Goal: Check status: Check status

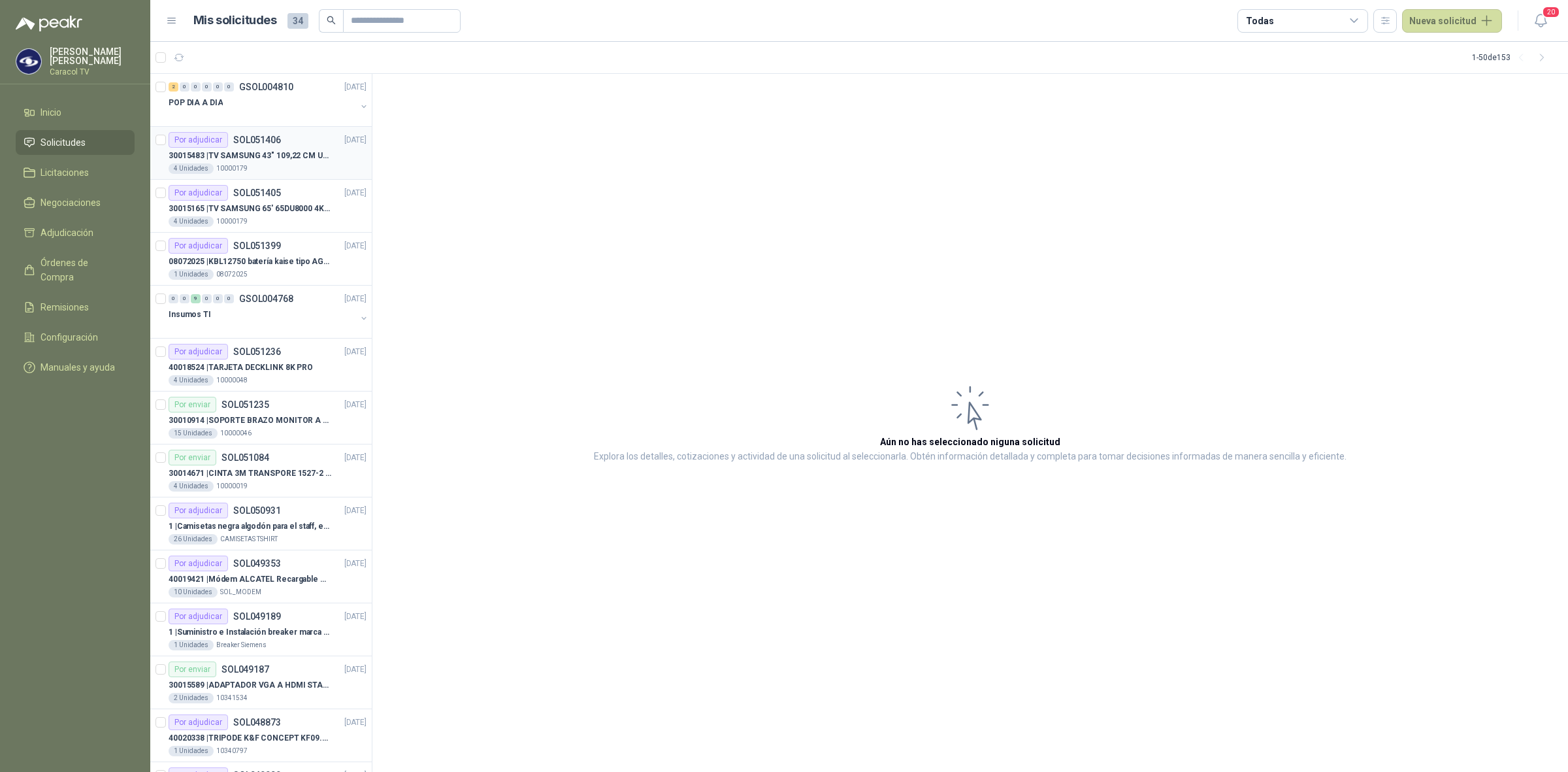
click at [247, 161] on p "30015483 | TV SAMSUNG 43" 109,22 CM U8000F 4K UHD" at bounding box center [250, 156] width 163 height 12
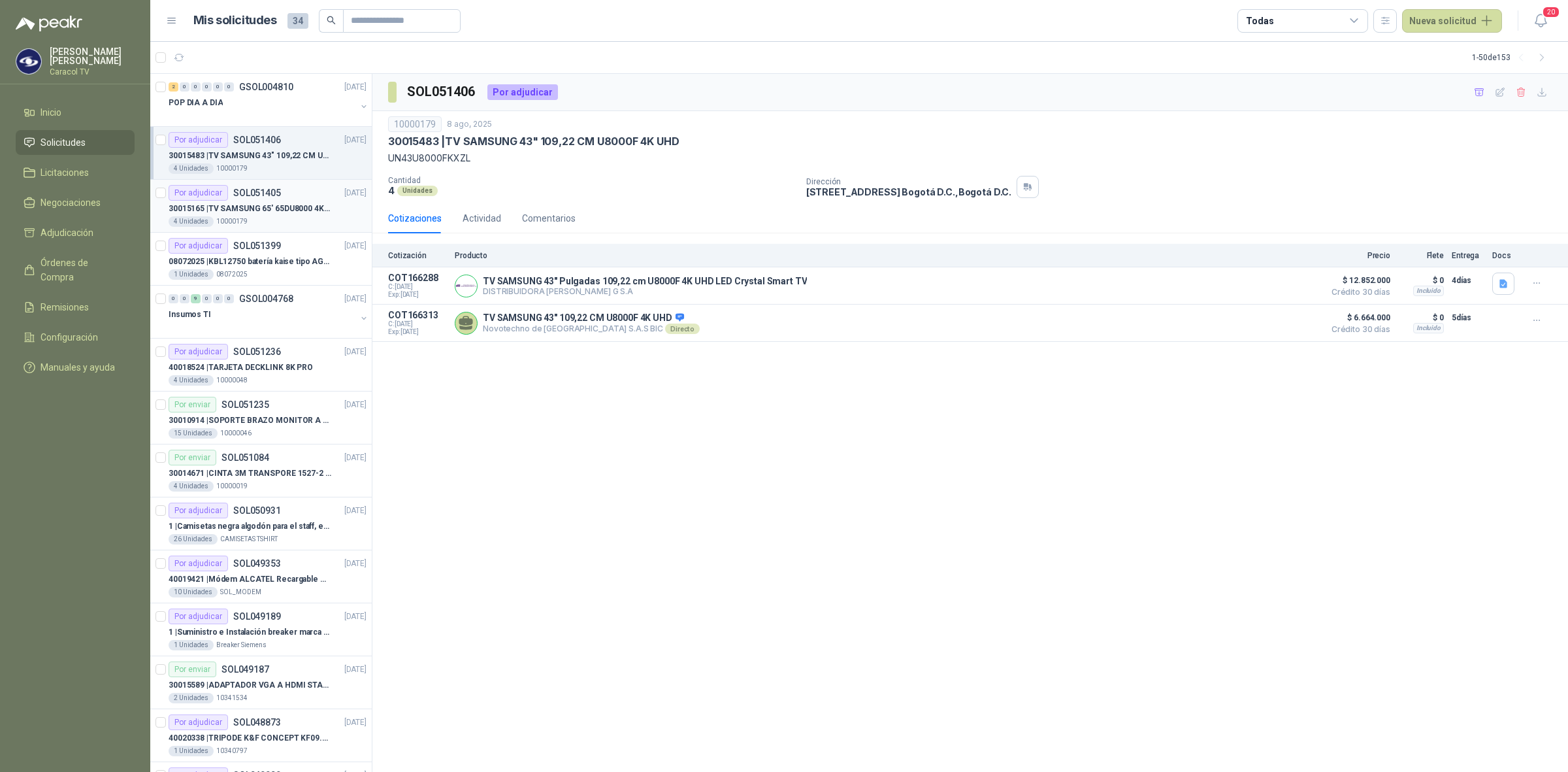
click at [280, 213] on p "30015165 | TV SAMSUNG 65' 65DU8000 4K UHD LED" at bounding box center [250, 208] width 163 height 12
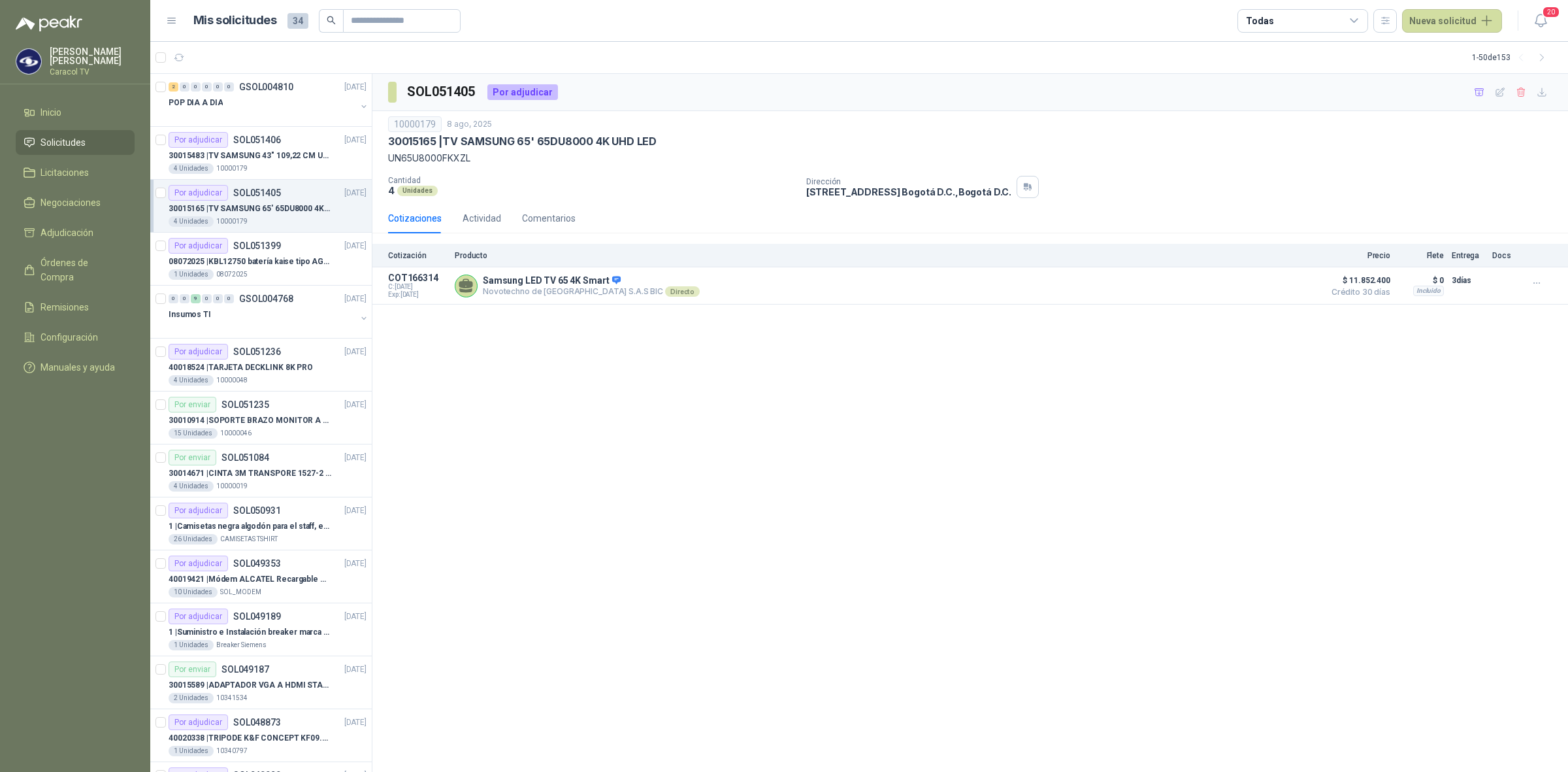
click at [276, 181] on article "Por adjudicar SOL051405 [DATE] 30015165 | TV SAMSUNG 65' 65DU8000 4K UHD LED 4 …" at bounding box center [261, 206] width 221 height 53
click at [276, 160] on p "30015483 | TV SAMSUNG 43" 109,22 CM U8000F 4K UHD" at bounding box center [250, 156] width 163 height 12
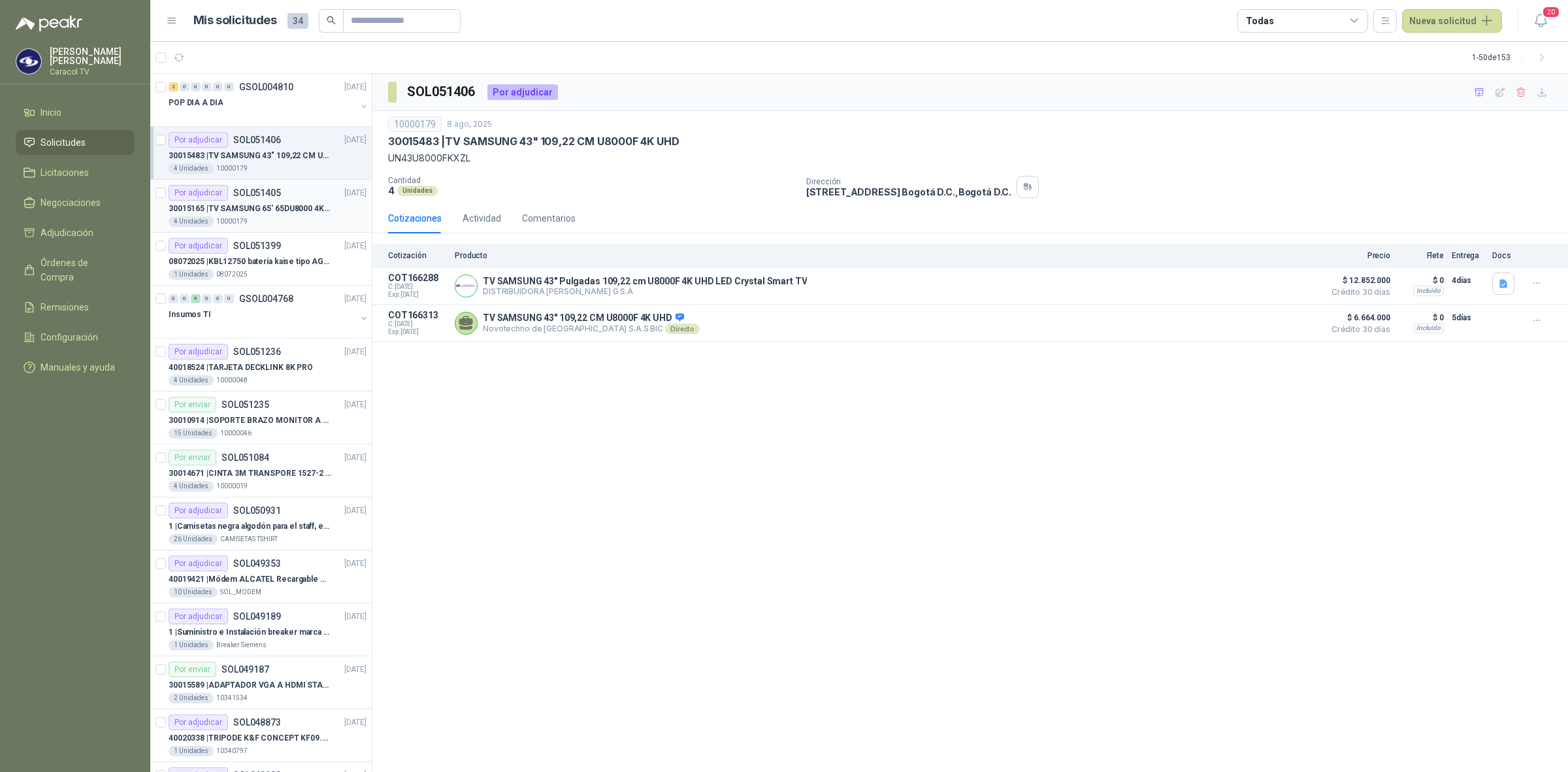
click at [284, 211] on p "30015165 | TV SAMSUNG 65' 65DU8000 4K UHD LED" at bounding box center [250, 208] width 163 height 12
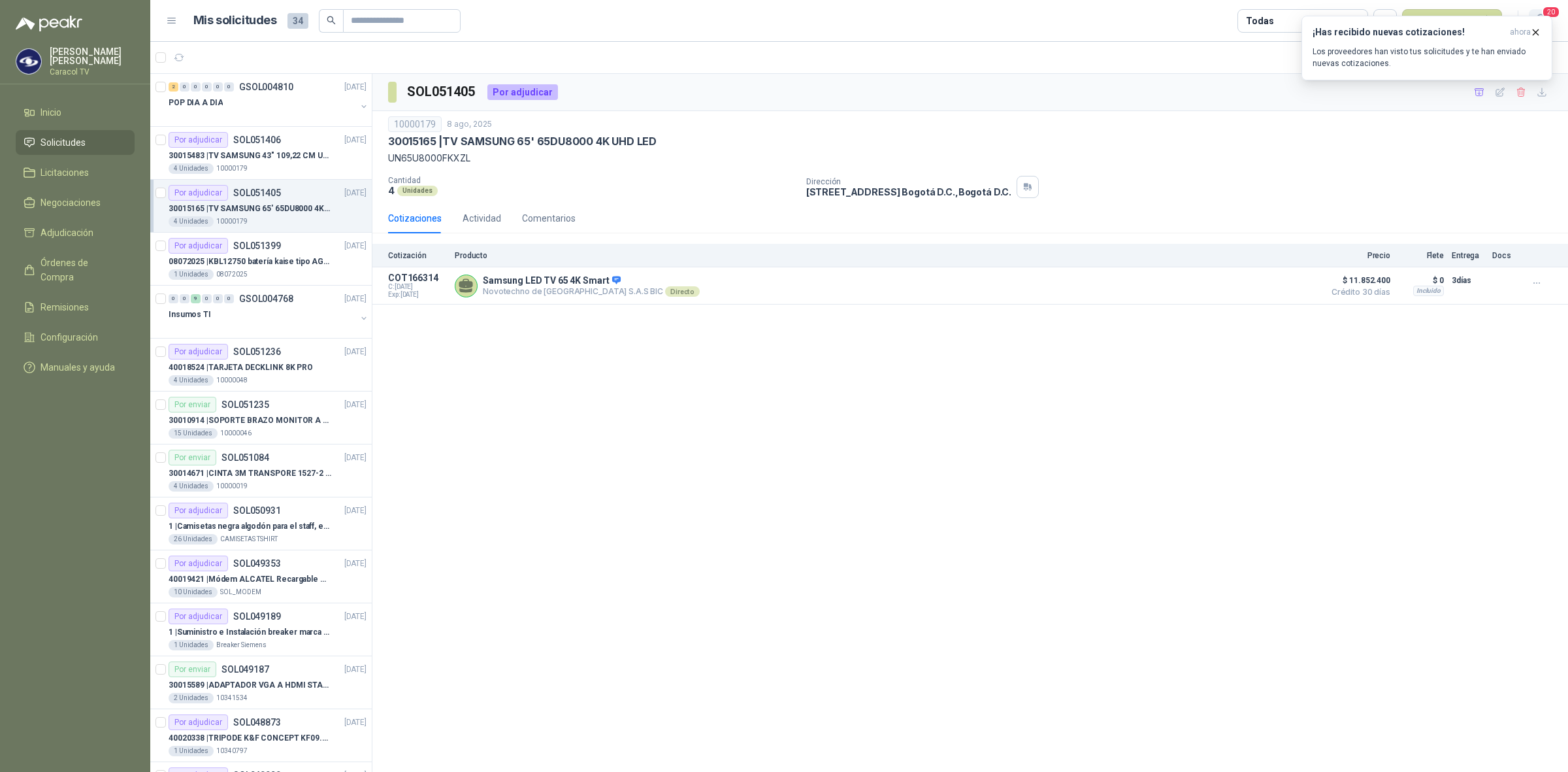
click at [1549, 10] on span "20" at bounding box center [1550, 12] width 18 height 12
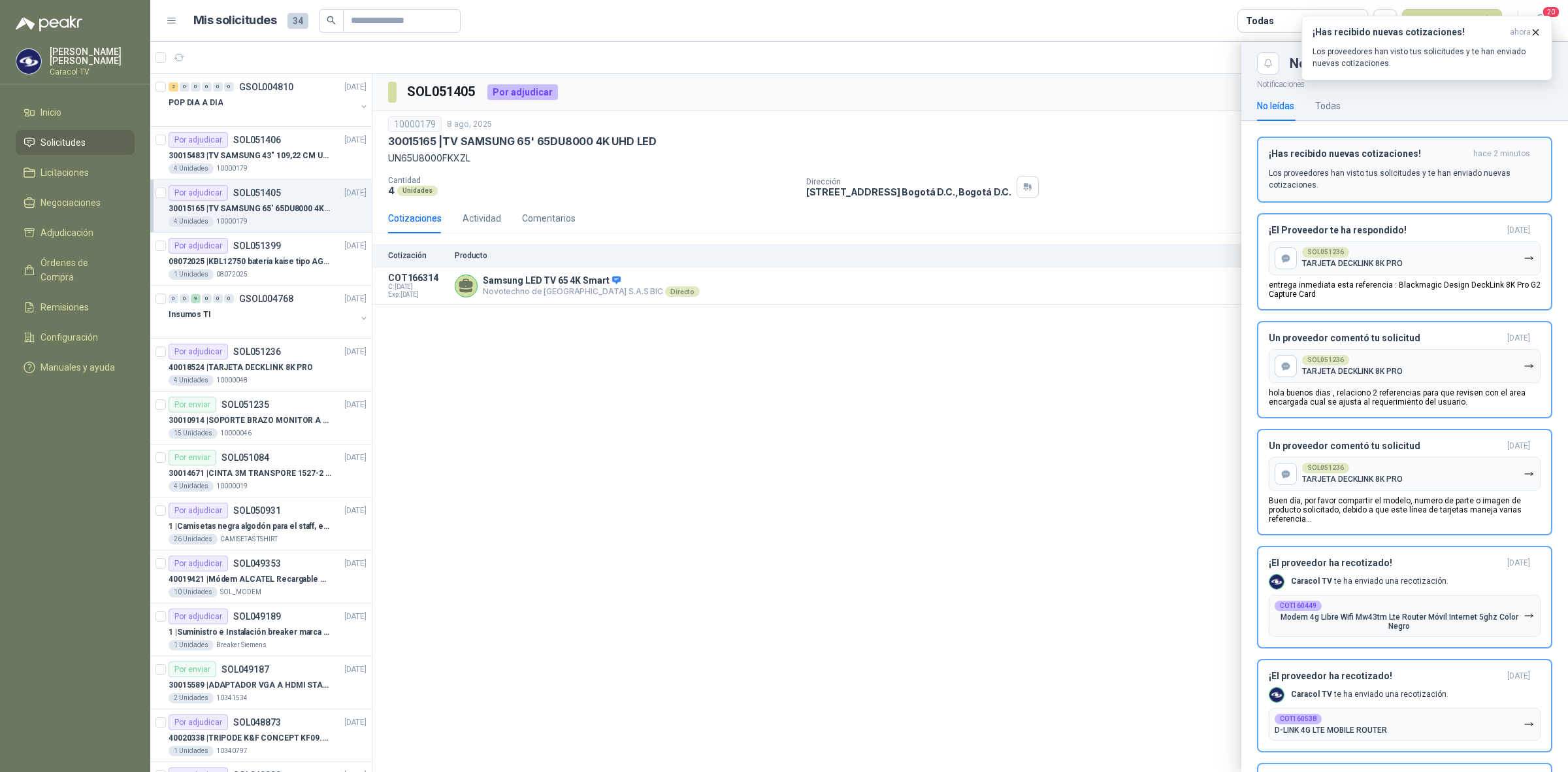
click at [1447, 178] on p "Los proveedores han visto tus solicitudes y te han enviado nuevas cotizaciones." at bounding box center [1404, 179] width 272 height 23
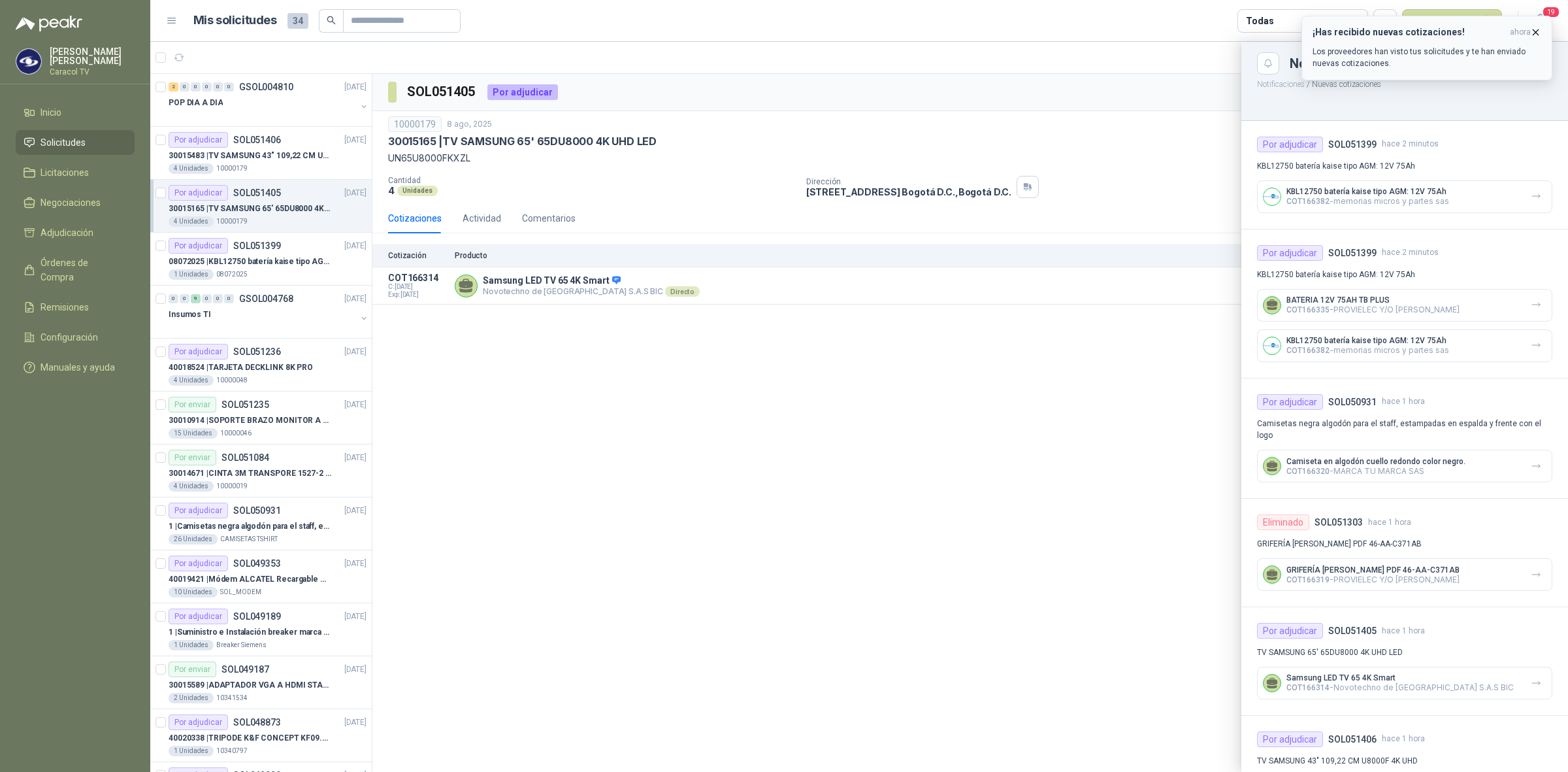
click at [1535, 30] on icon "button" at bounding box center [1535, 32] width 11 height 11
click at [1537, 23] on icon "button" at bounding box center [1540, 20] width 11 height 12
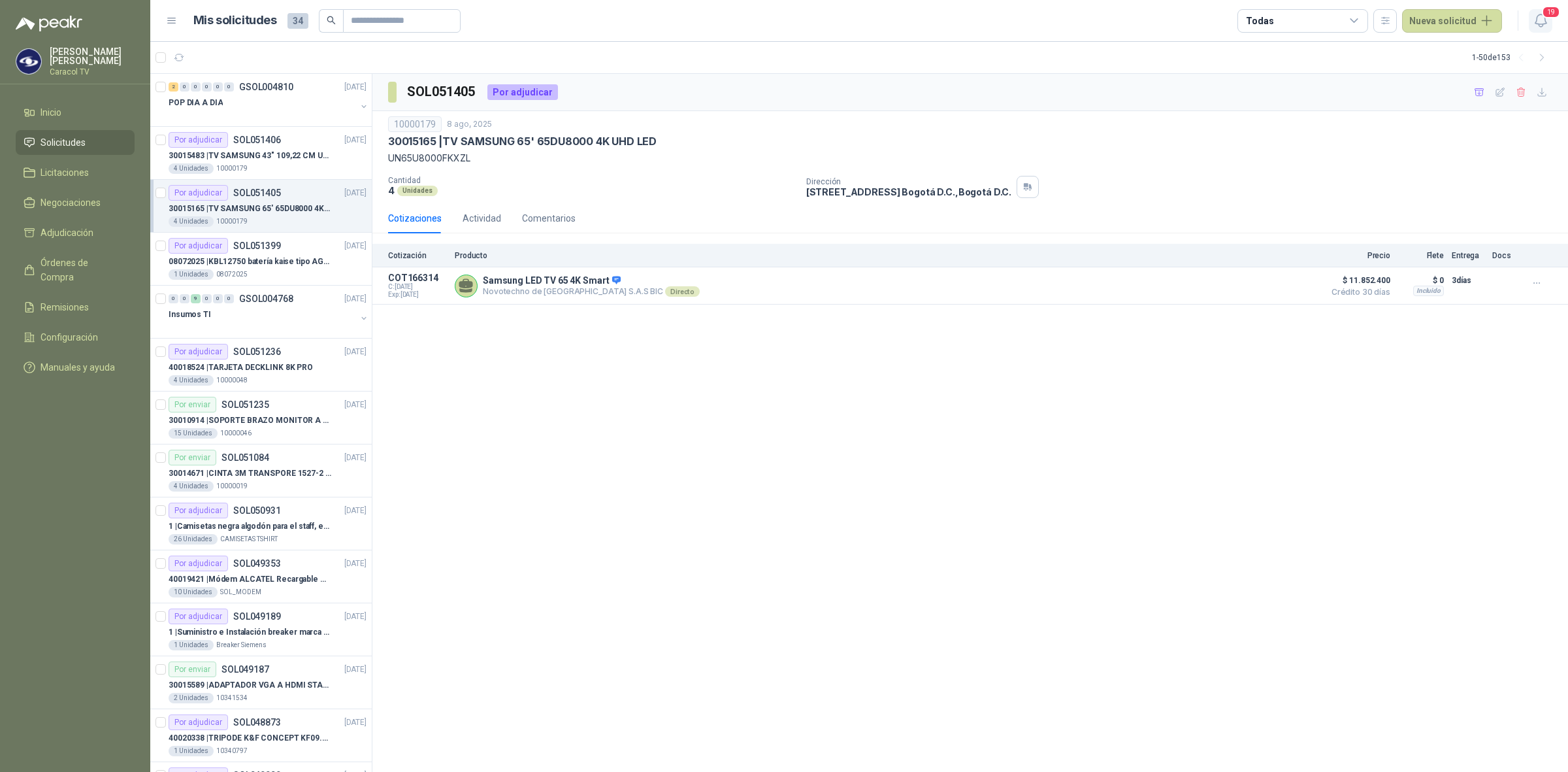
click at [1537, 23] on icon "button" at bounding box center [1540, 20] width 11 height 12
click at [289, 170] on div "4 Unidades 10000179" at bounding box center [267, 168] width 198 height 10
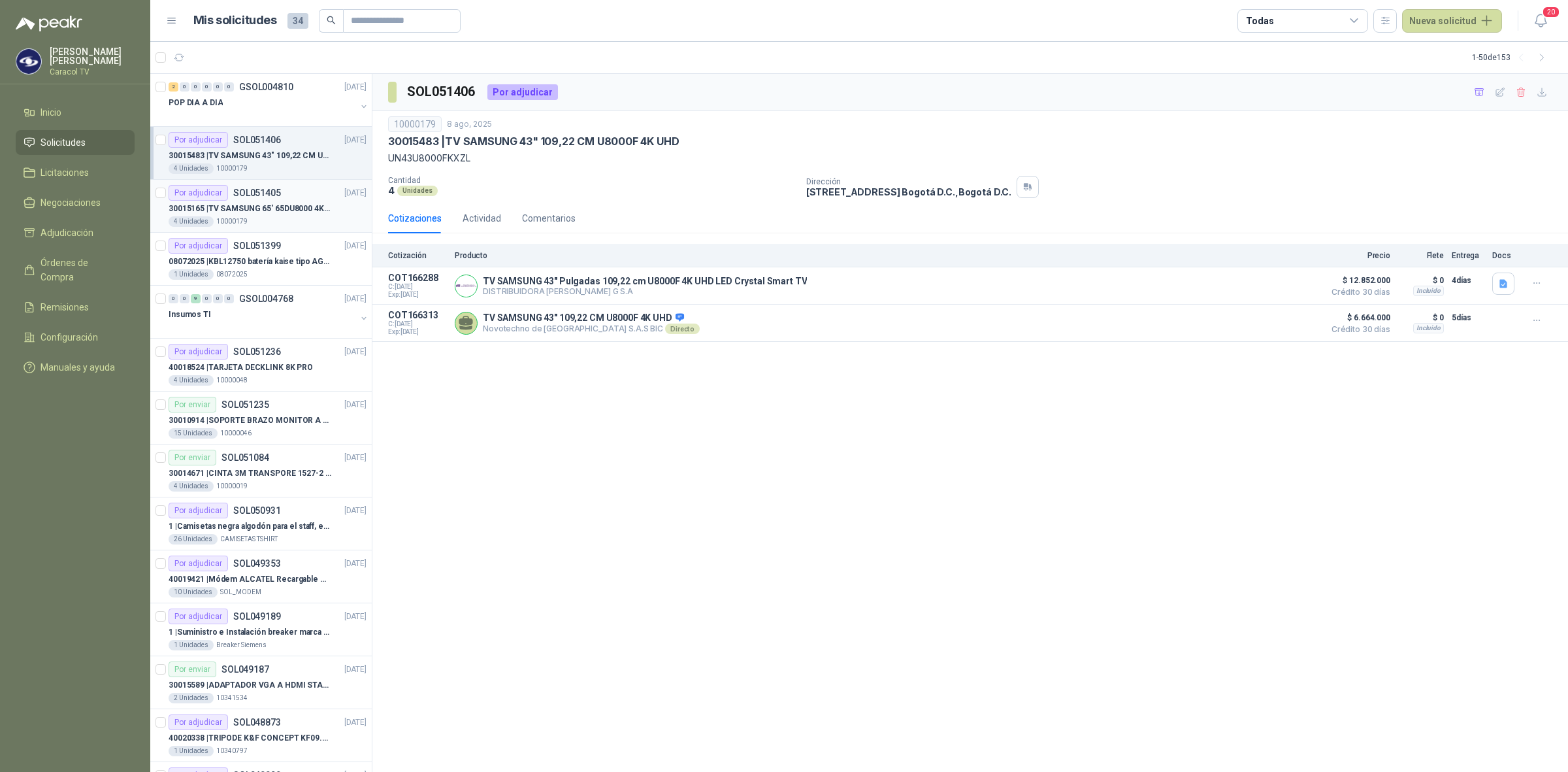
click at [305, 216] on div "30015165 | TV SAMSUNG 65' 65DU8000 4K UHD LED" at bounding box center [267, 208] width 198 height 15
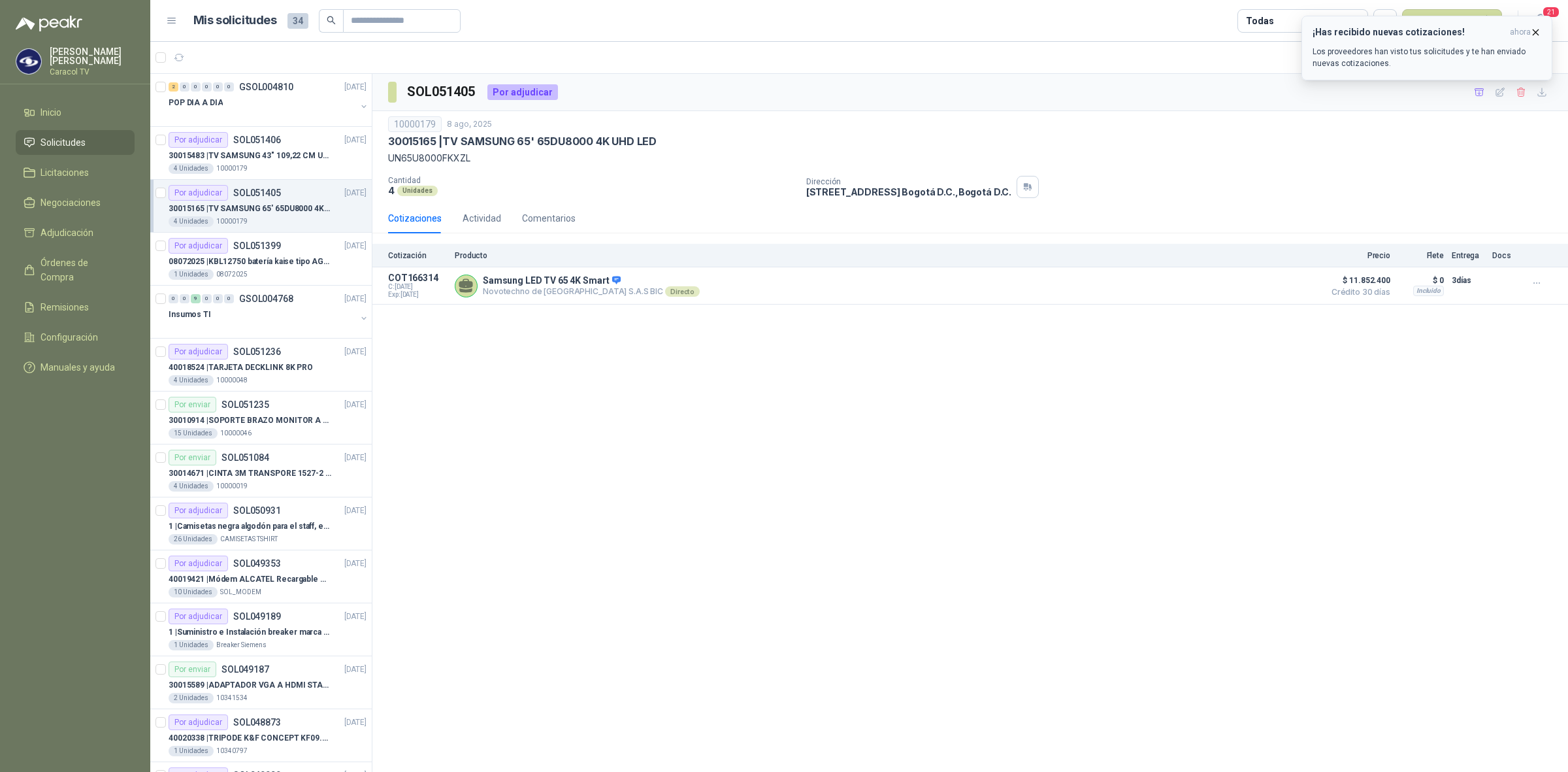
click at [1440, 48] on p "Los proveedores han visto tus solicitudes y te han enviado nuevas cotizaciones." at bounding box center [1426, 58] width 229 height 23
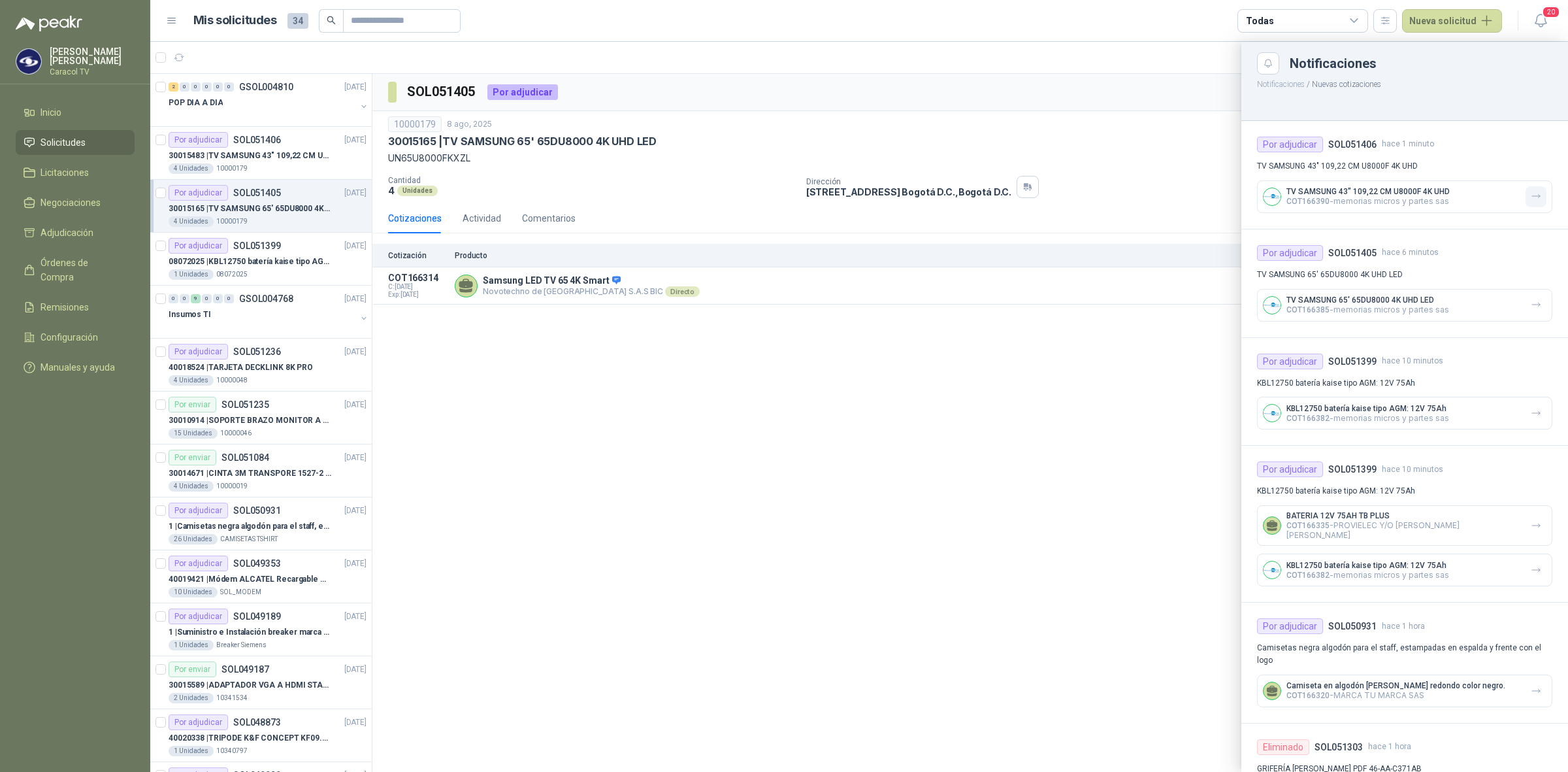
click at [1531, 193] on icon "button" at bounding box center [1536, 196] width 11 height 11
